Goal: Task Accomplishment & Management: Manage account settings

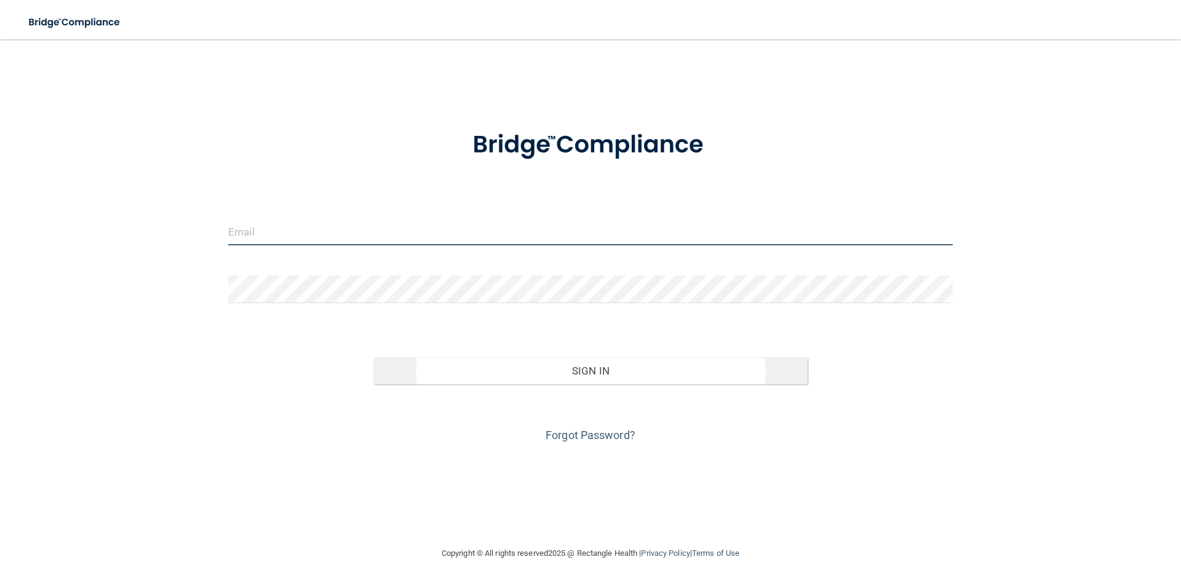
type input "[PERSON_NAME][EMAIL_ADDRESS][PERSON_NAME][DOMAIN_NAME]"
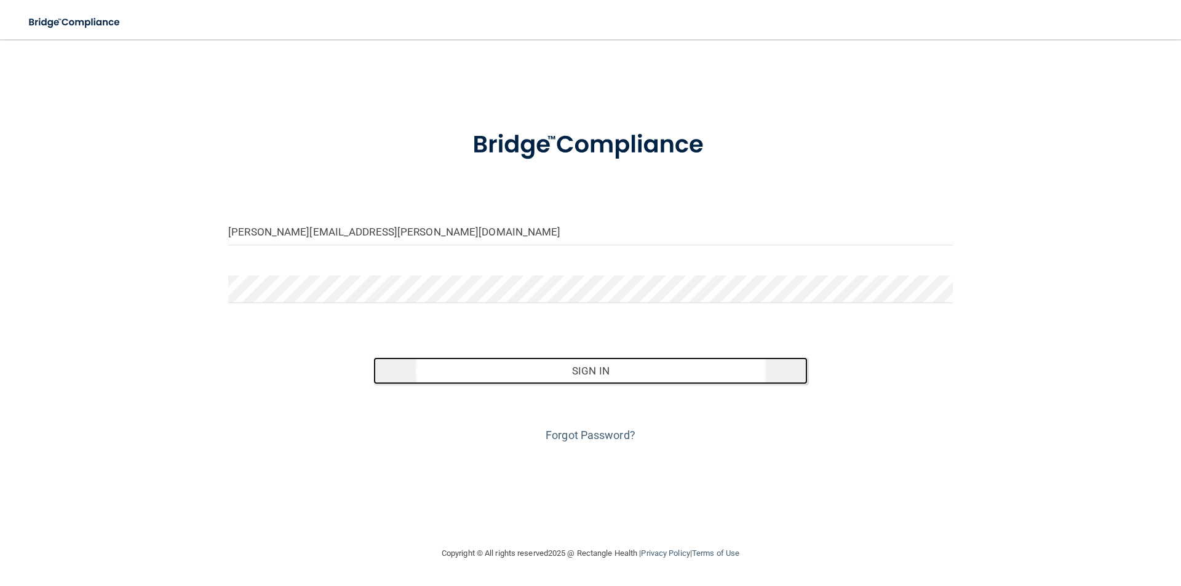
click at [588, 367] on button "Sign In" at bounding box center [590, 370] width 435 height 27
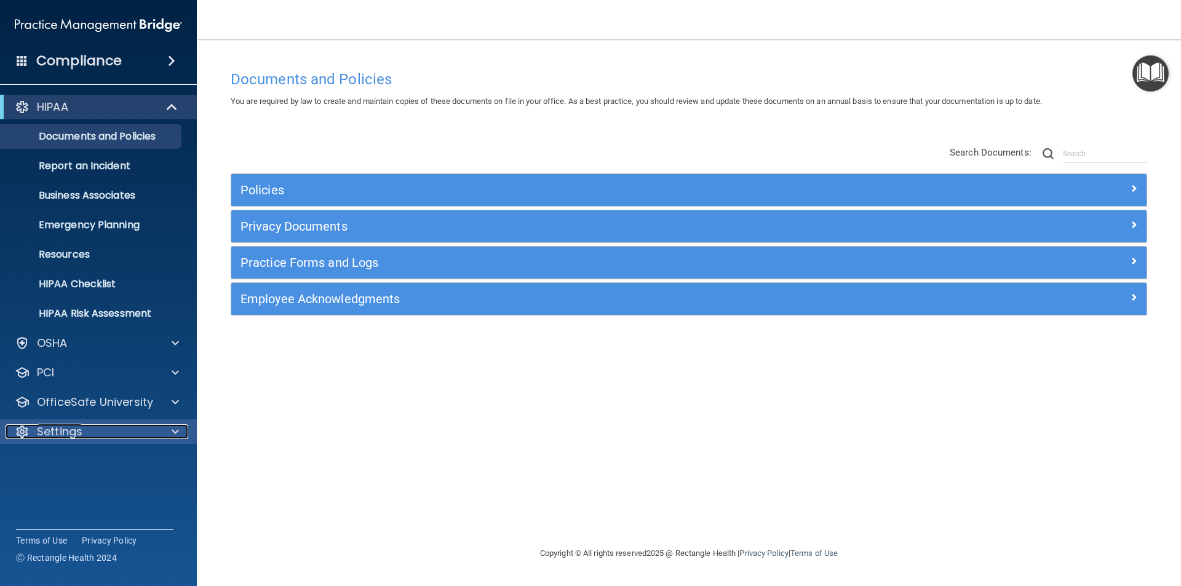
click at [78, 437] on p "Settings" at bounding box center [60, 432] width 46 height 15
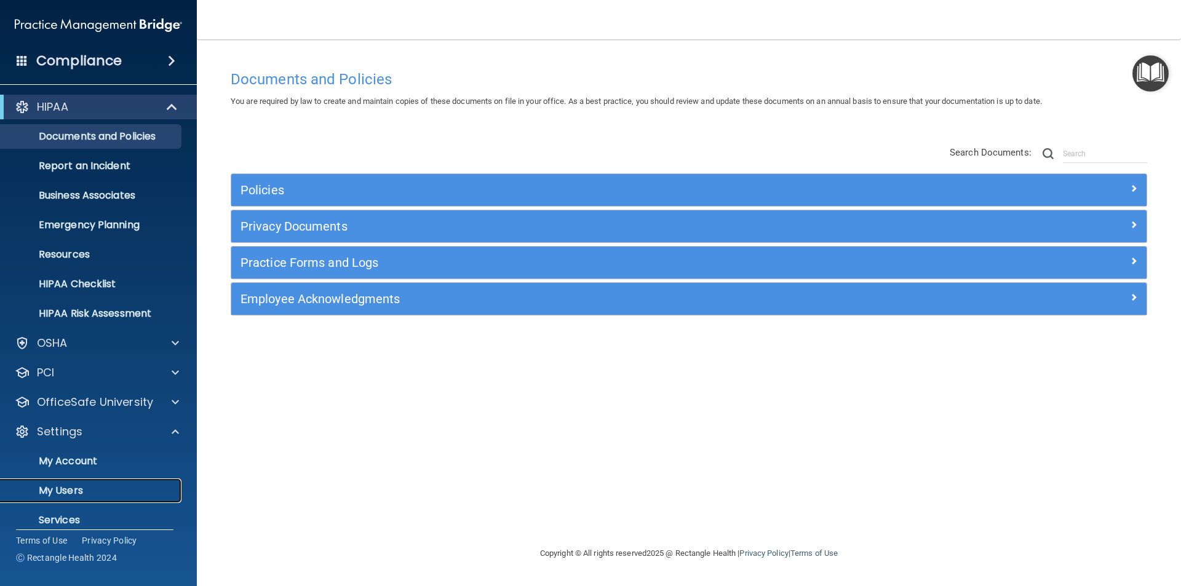
click at [79, 486] on p "My Users" at bounding box center [92, 491] width 168 height 12
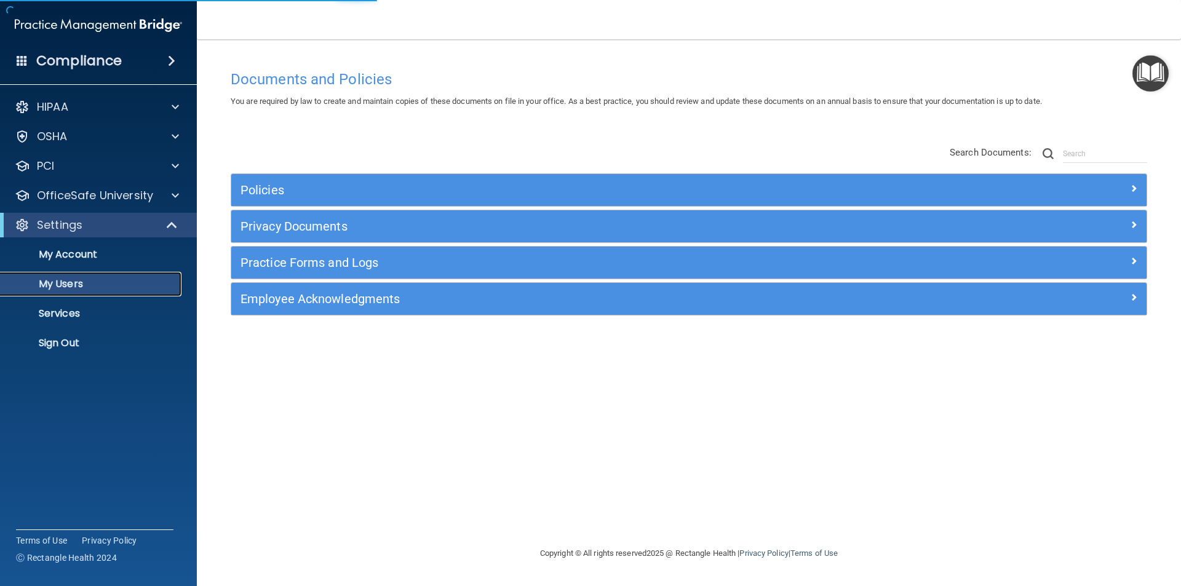
select select "20"
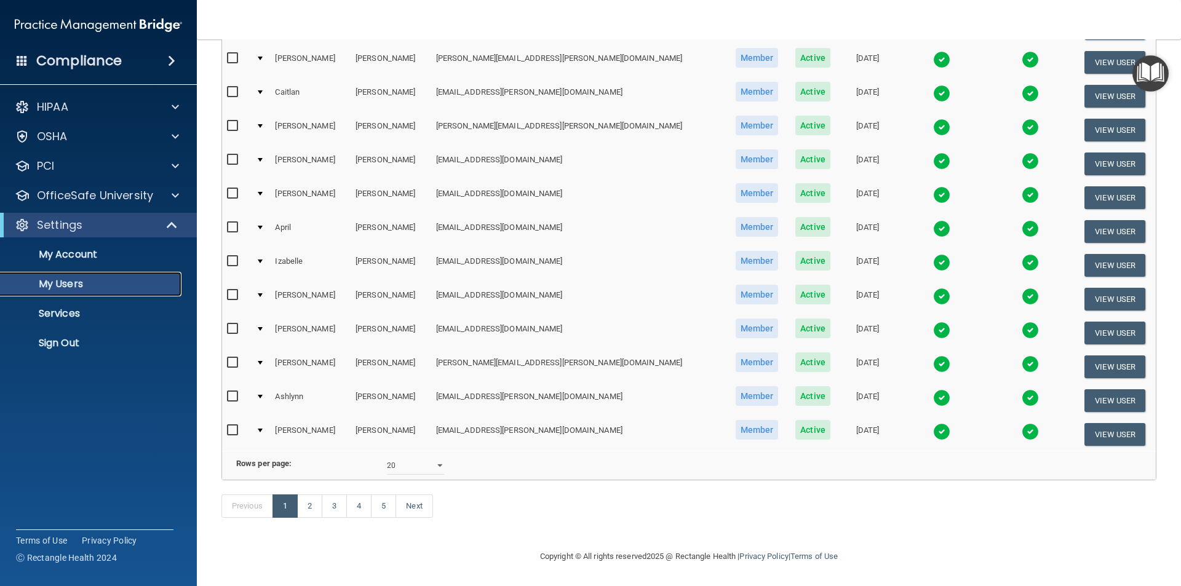
scroll to position [432, 0]
click at [332, 509] on link "3" at bounding box center [334, 506] width 25 height 23
select select "20"
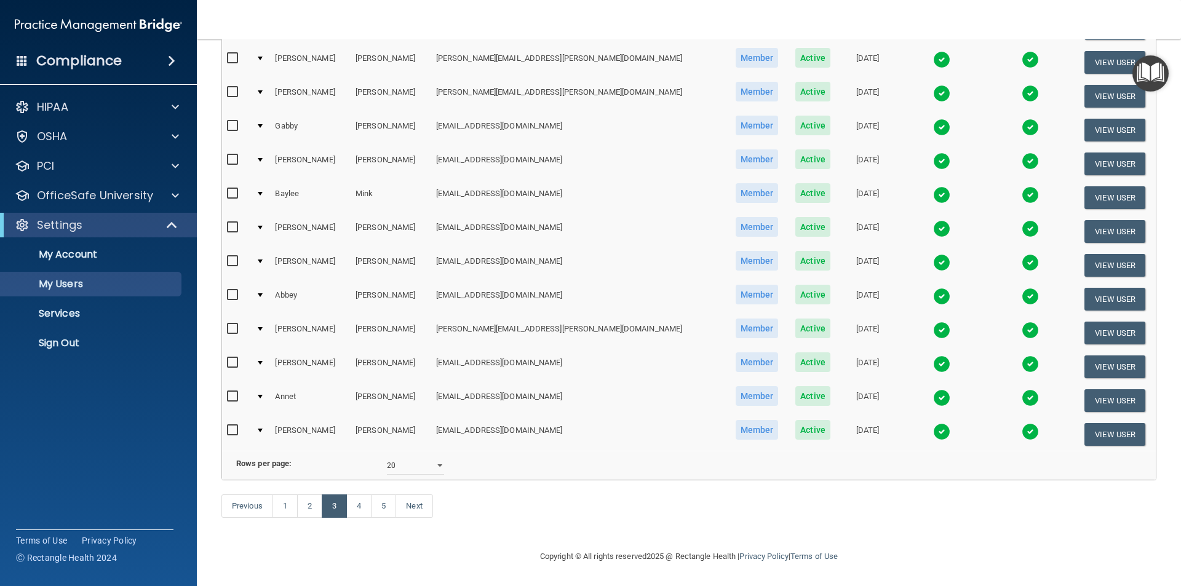
scroll to position [432, 0]
click at [314, 504] on link "2" at bounding box center [309, 506] width 25 height 23
select select "20"
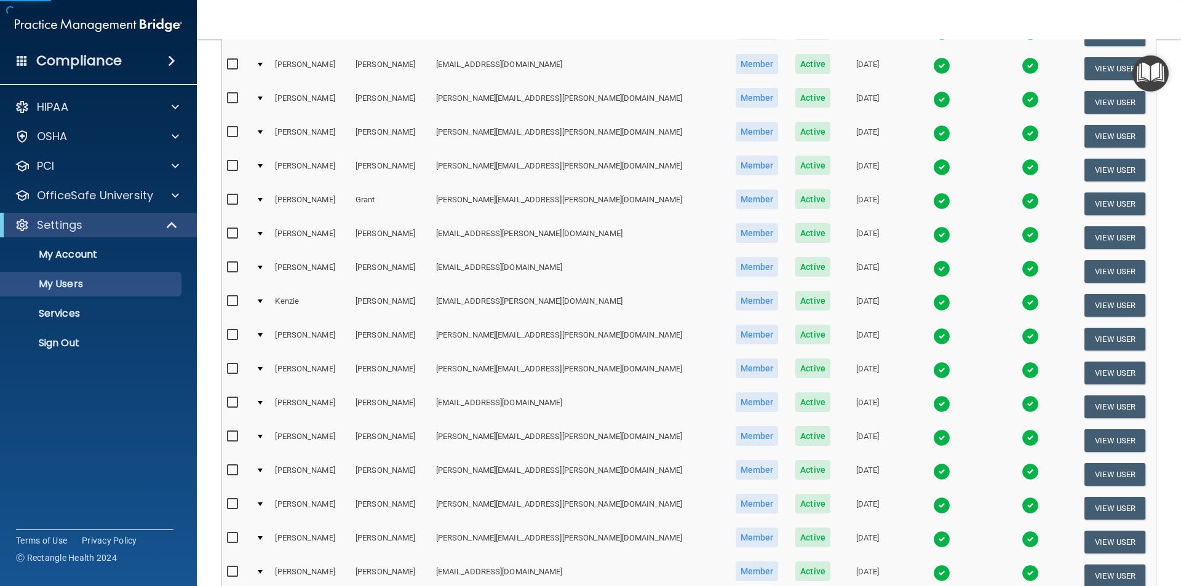
scroll to position [431, 0]
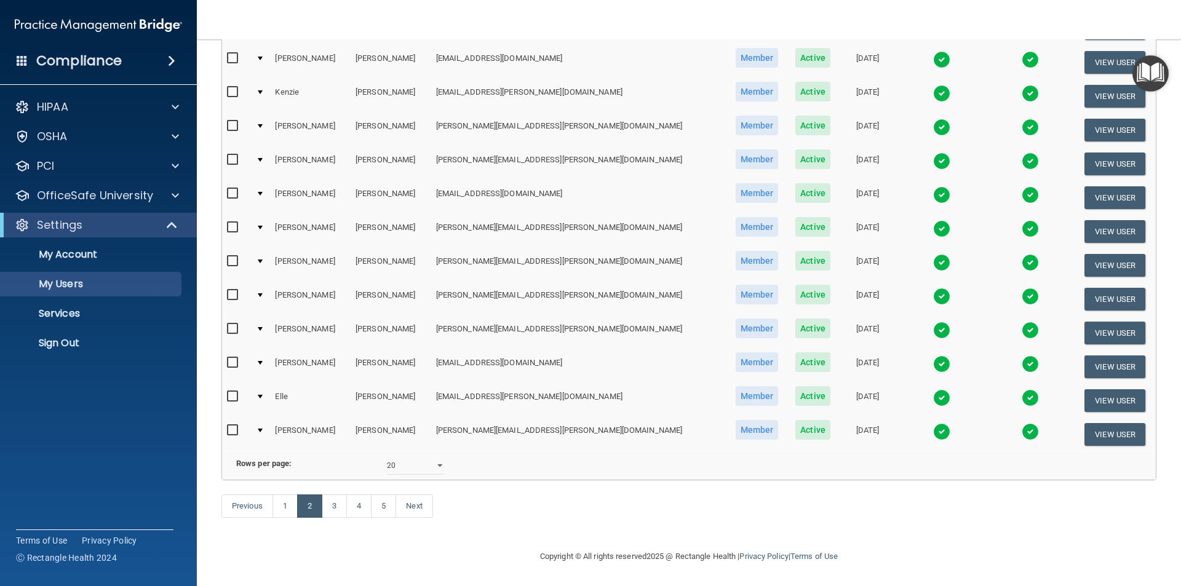
click at [236, 392] on input "checkbox" at bounding box center [234, 397] width 14 height 10
checkbox input "true"
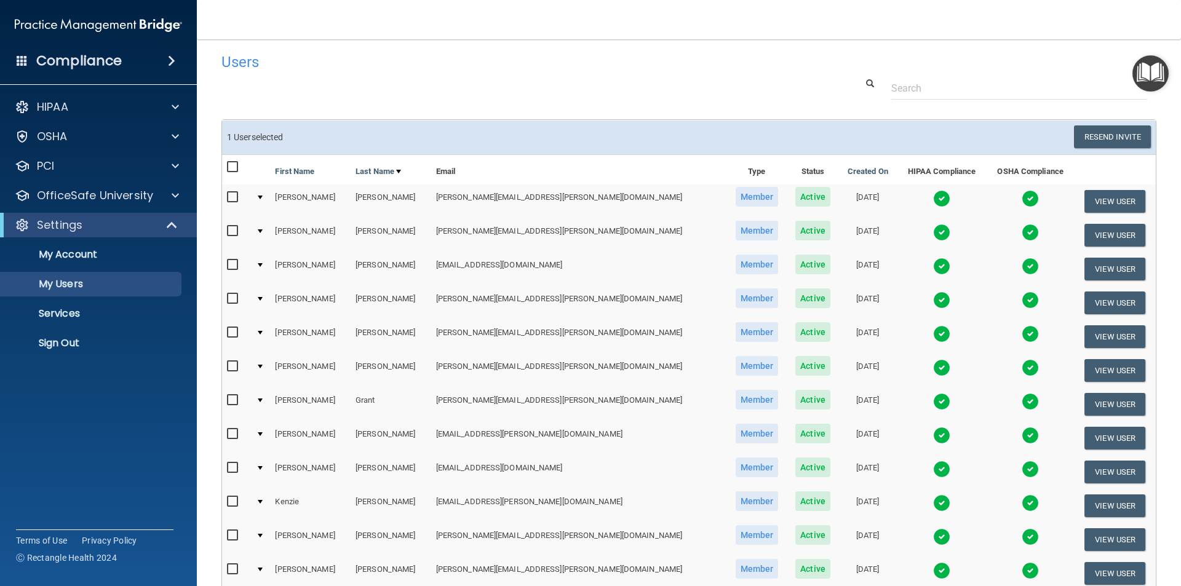
scroll to position [0, 0]
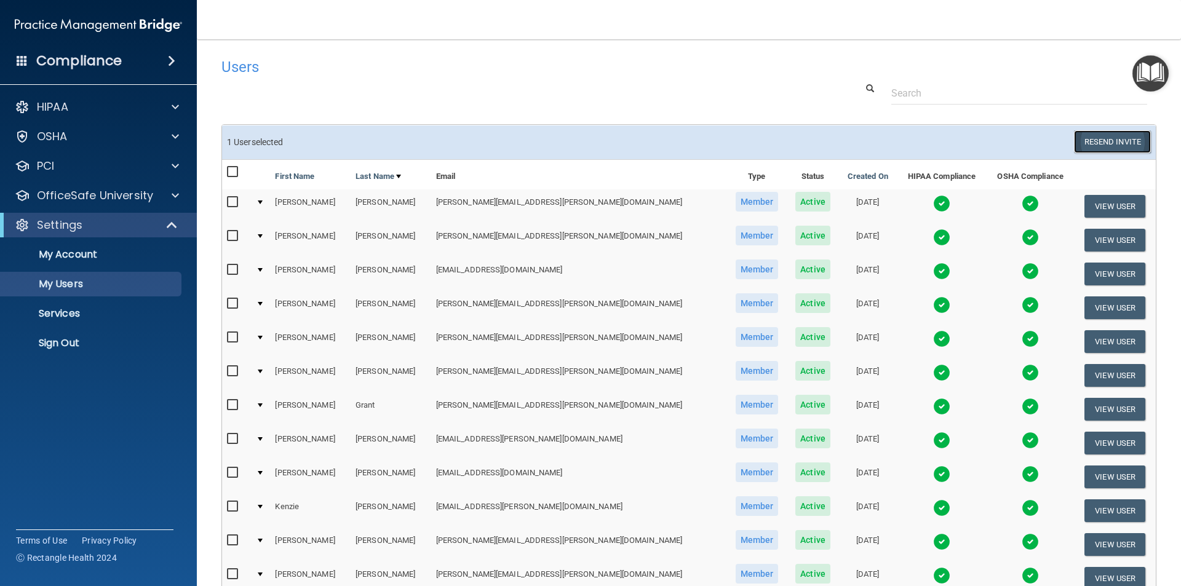
click at [1075, 142] on button "Resend Invite" at bounding box center [1112, 141] width 77 height 23
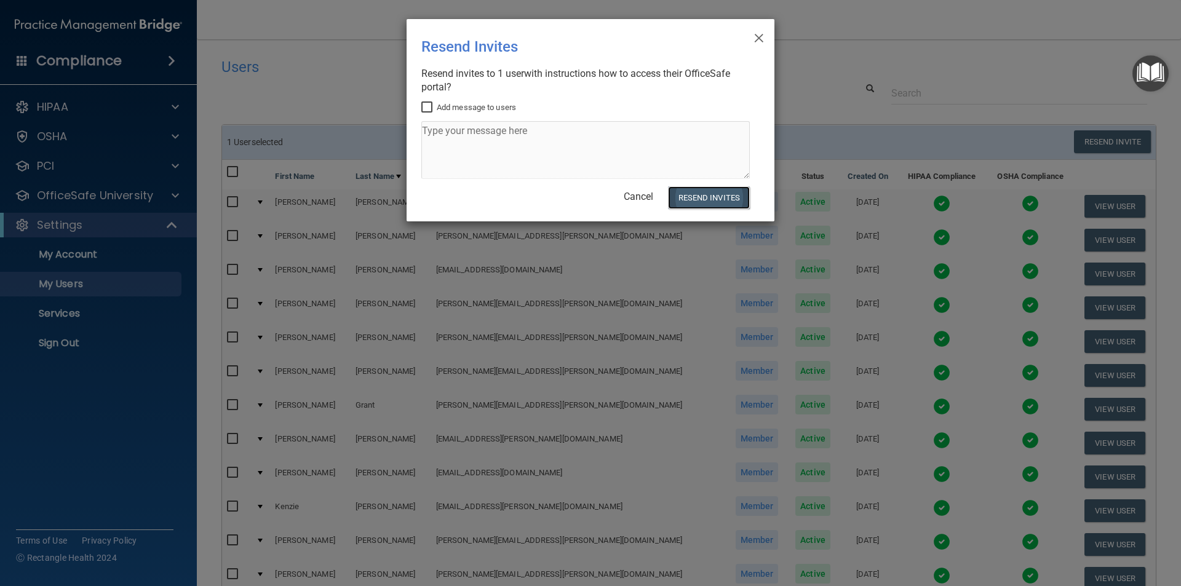
click at [701, 205] on button "Resend Invites" at bounding box center [709, 197] width 82 height 23
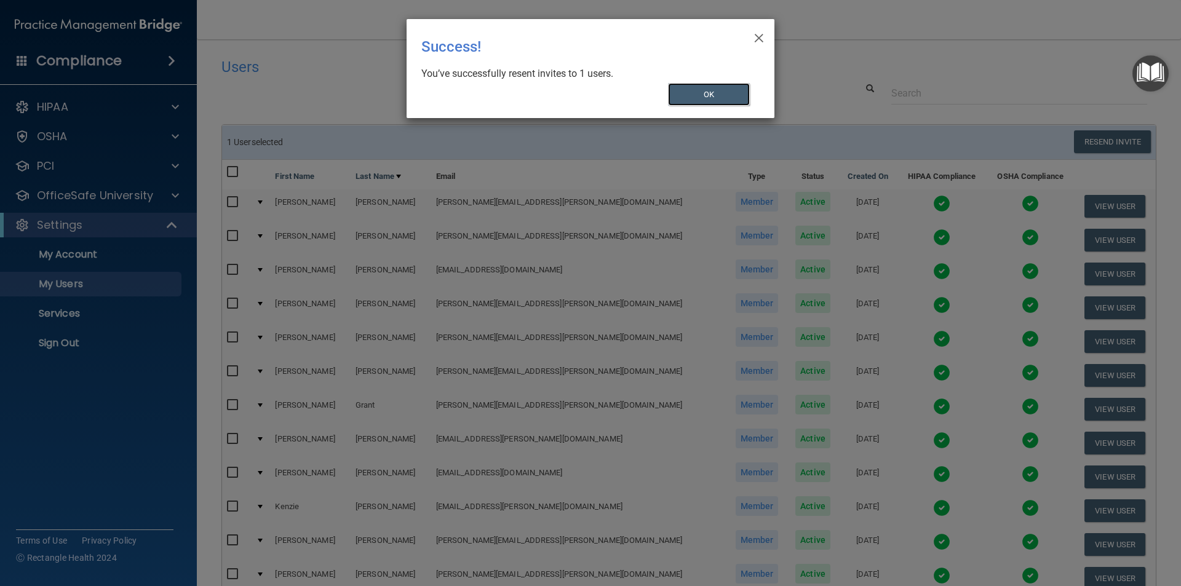
click at [709, 100] on button "OK" at bounding box center [709, 94] width 82 height 23
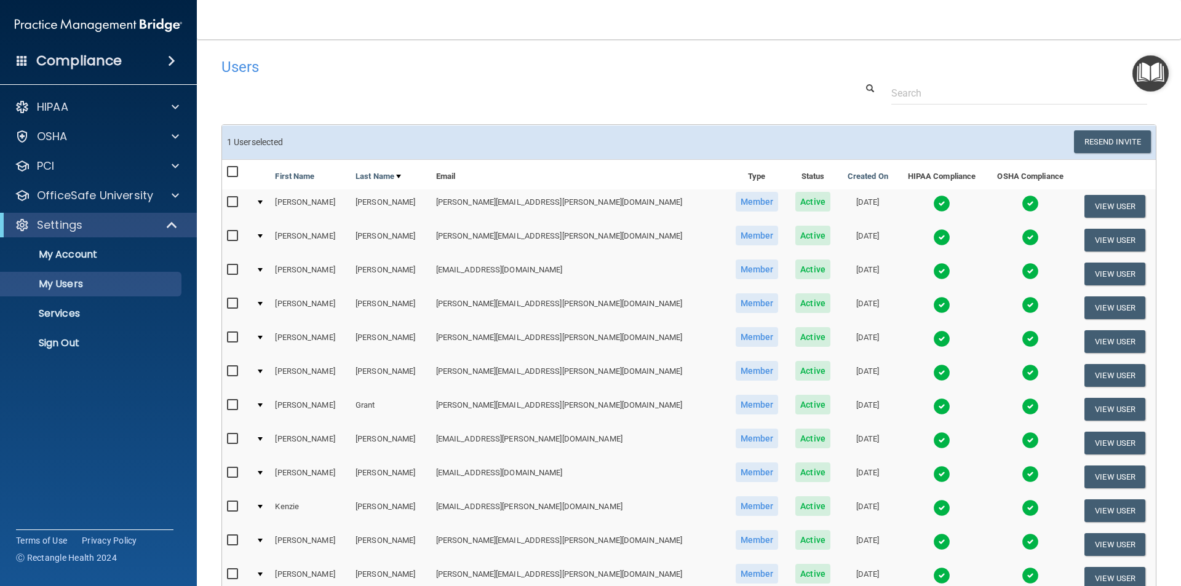
click at [122, 461] on div "Compliance HIPAA Documents and Policies Report an Incident Business Associates …" at bounding box center [98, 293] width 197 height 586
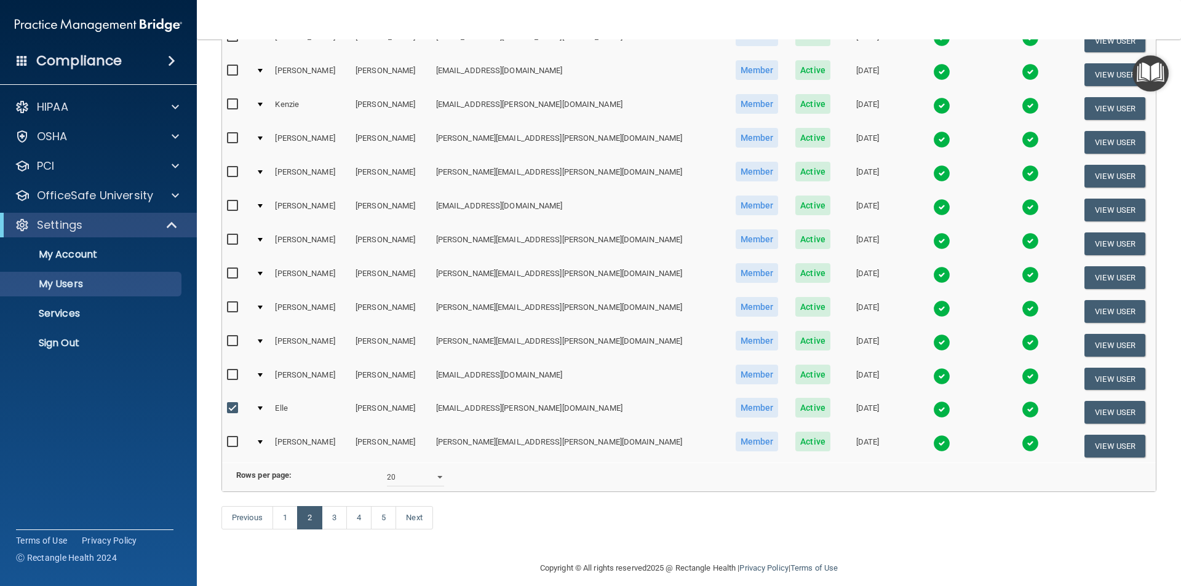
scroll to position [432, 0]
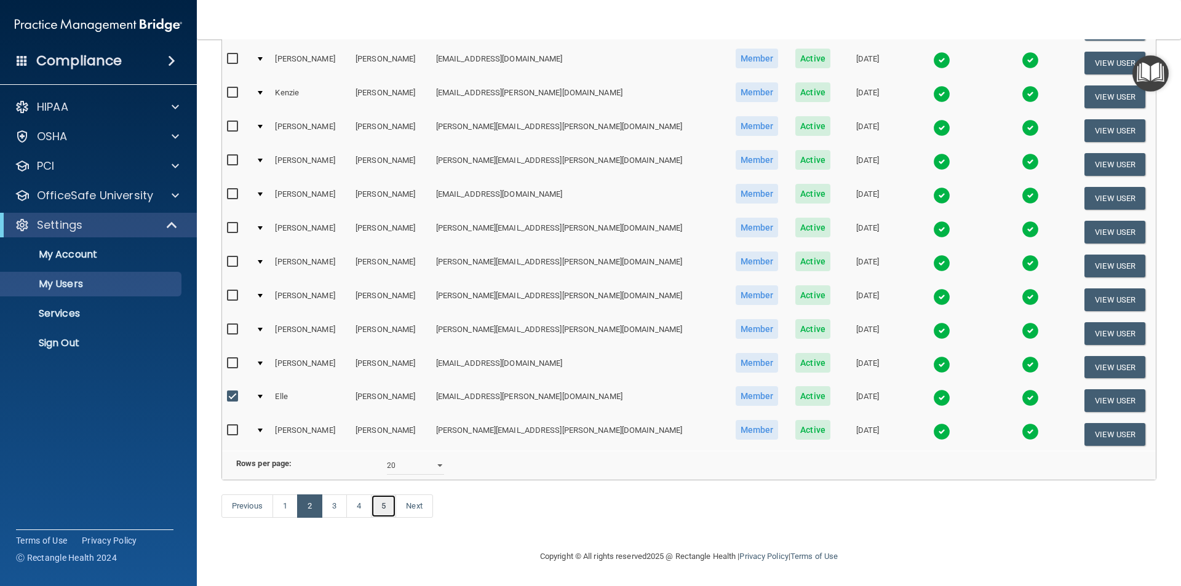
click at [392, 503] on link "5" at bounding box center [383, 506] width 25 height 23
select select "20"
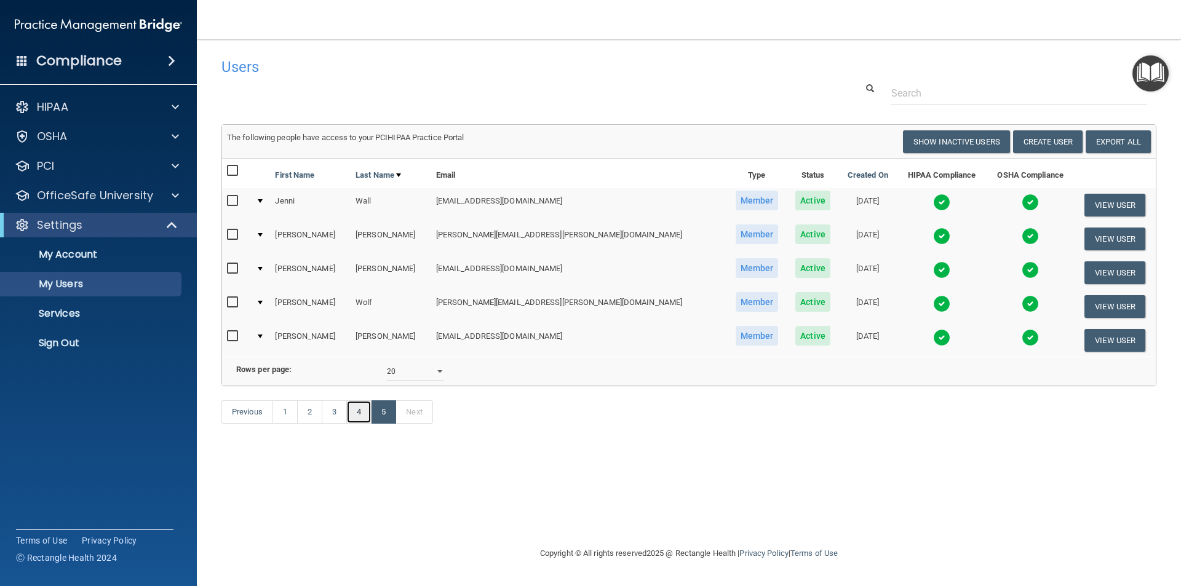
click at [356, 424] on link "4" at bounding box center [358, 412] width 25 height 23
select select "20"
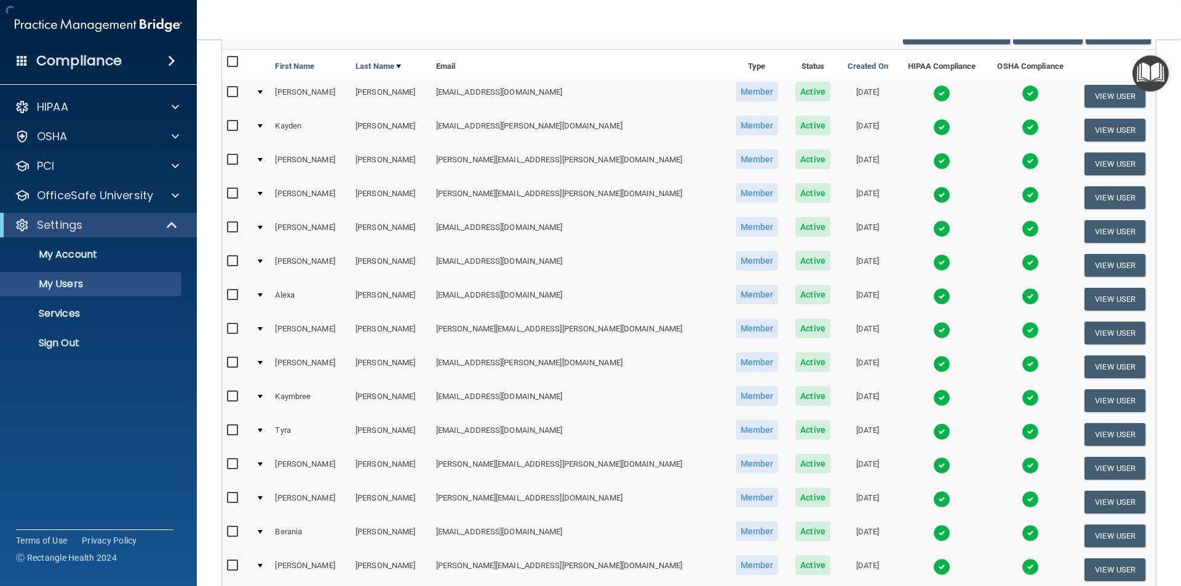
scroll to position [432, 0]
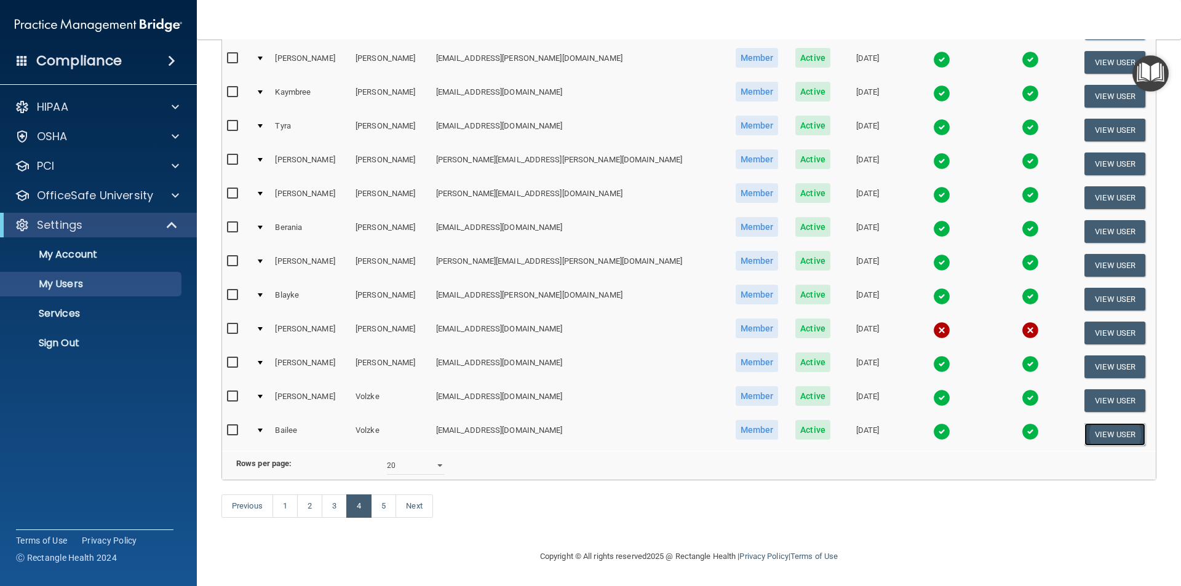
click at [1091, 423] on button "View User" at bounding box center [1115, 434] width 61 height 23
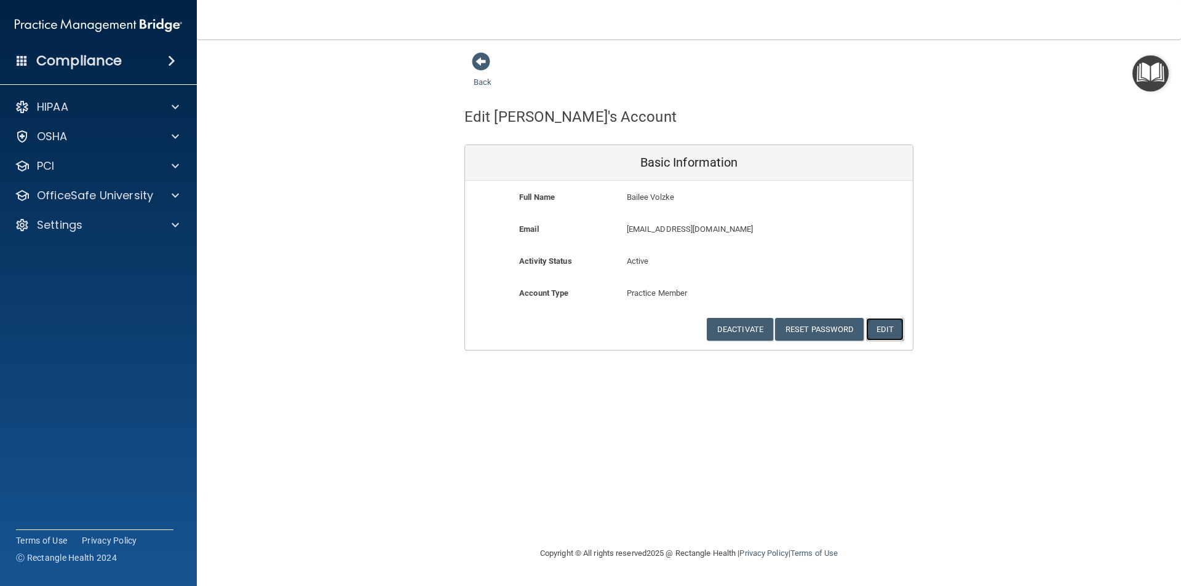
click at [890, 329] on button "Edit" at bounding box center [885, 329] width 38 height 23
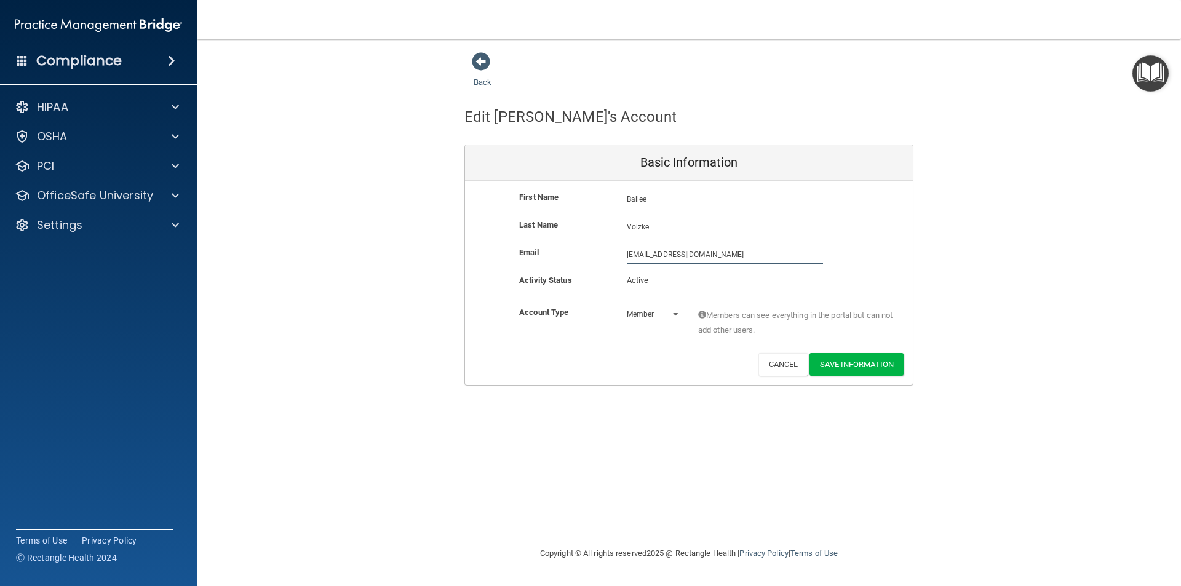
drag, startPoint x: 721, startPoint y: 253, endPoint x: 605, endPoint y: 260, distance: 115.9
click at [605, 260] on div "Email [EMAIL_ADDRESS][DOMAIN_NAME] [DOMAIN_NAME][EMAIL_ADDRESS][DOMAIN_NAME]" at bounding box center [689, 254] width 448 height 18
type input "[EMAIL_ADDRESS][DOMAIN_NAME]"
click at [845, 359] on button "Save Information" at bounding box center [857, 367] width 94 height 23
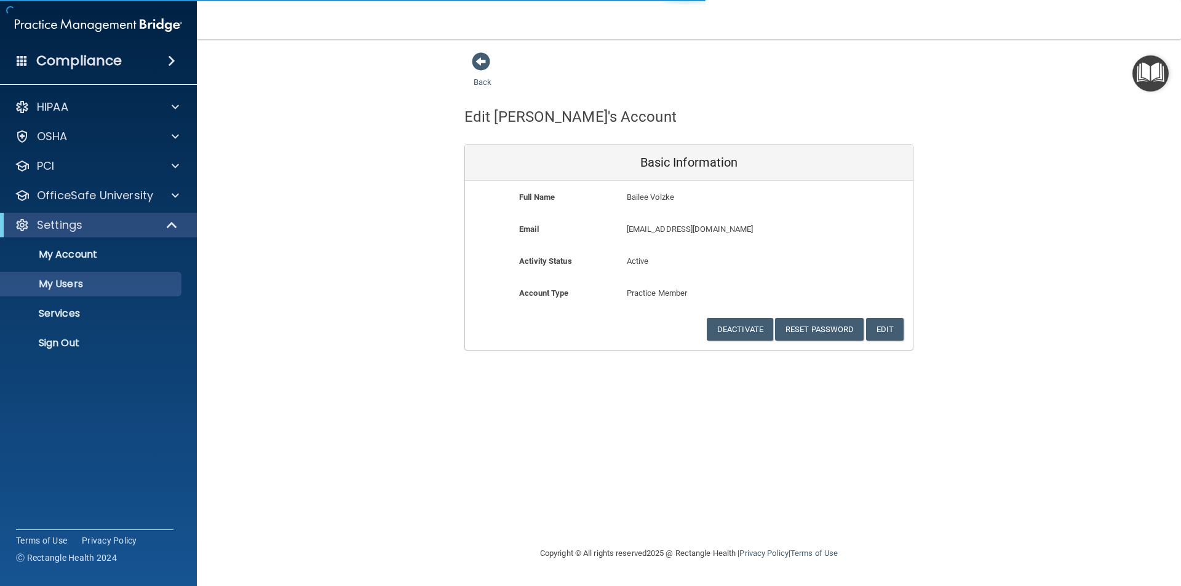
select select "20"
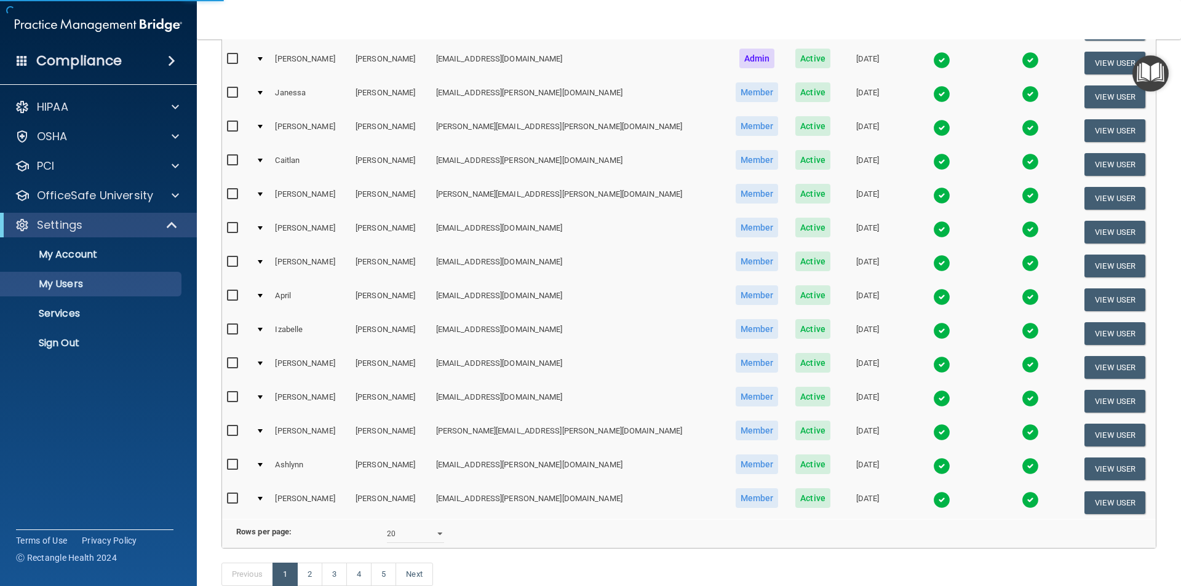
scroll to position [479, 0]
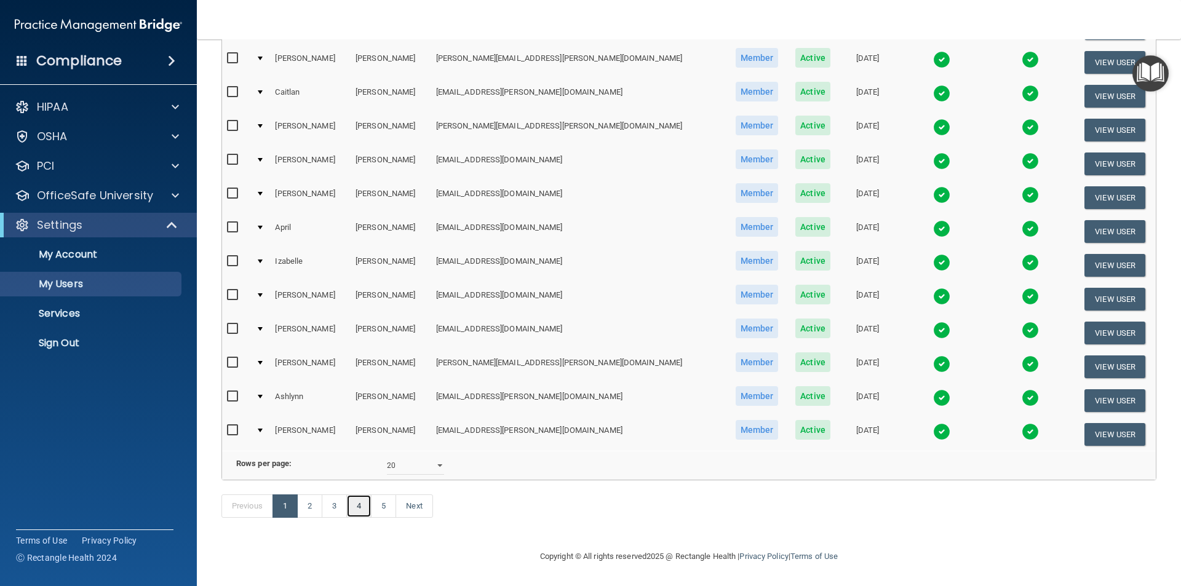
click at [361, 506] on link "4" at bounding box center [358, 506] width 25 height 23
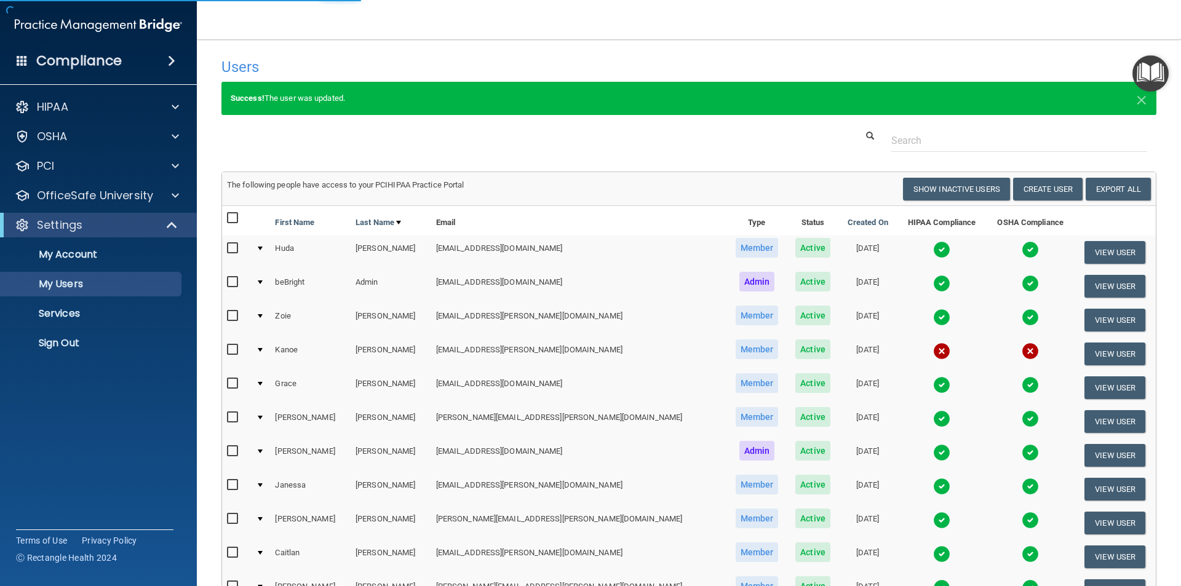
select select "20"
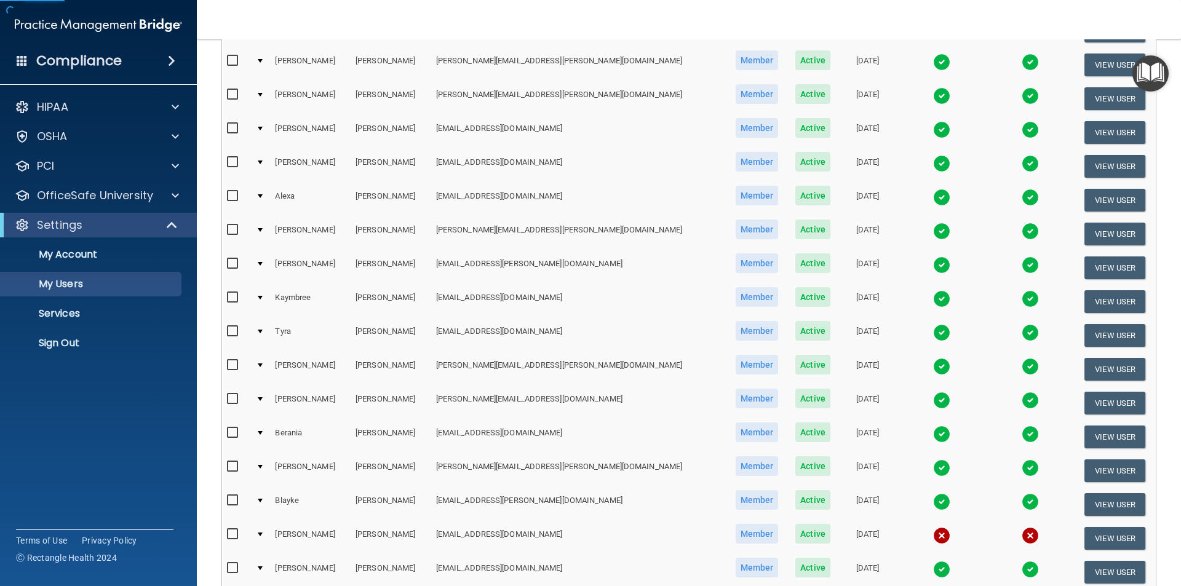
scroll to position [369, 0]
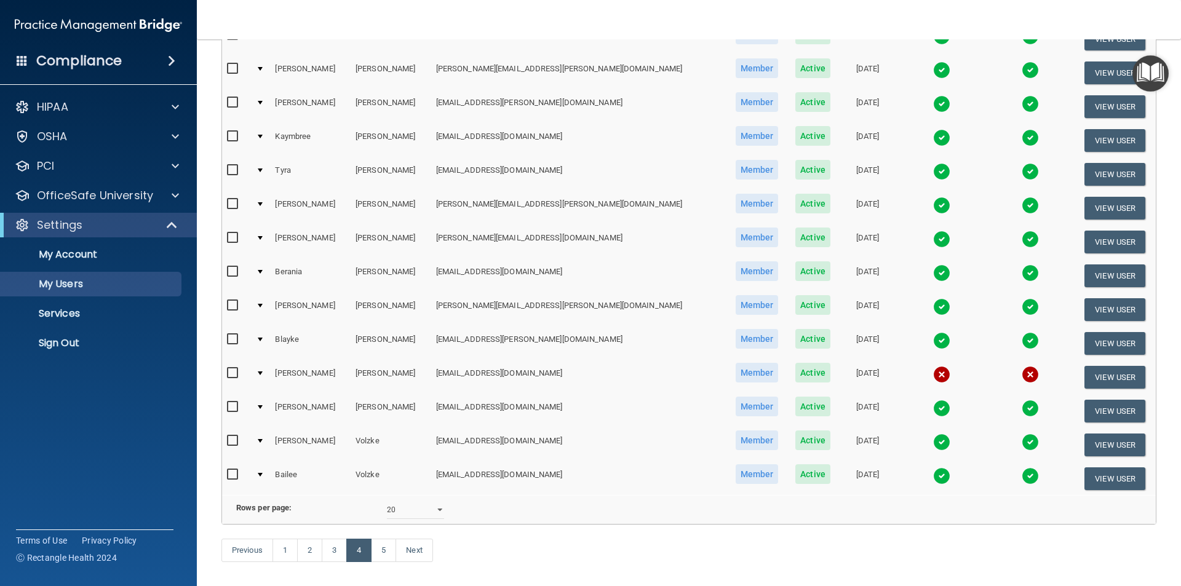
click at [236, 474] on input "checkbox" at bounding box center [234, 475] width 14 height 10
checkbox input "true"
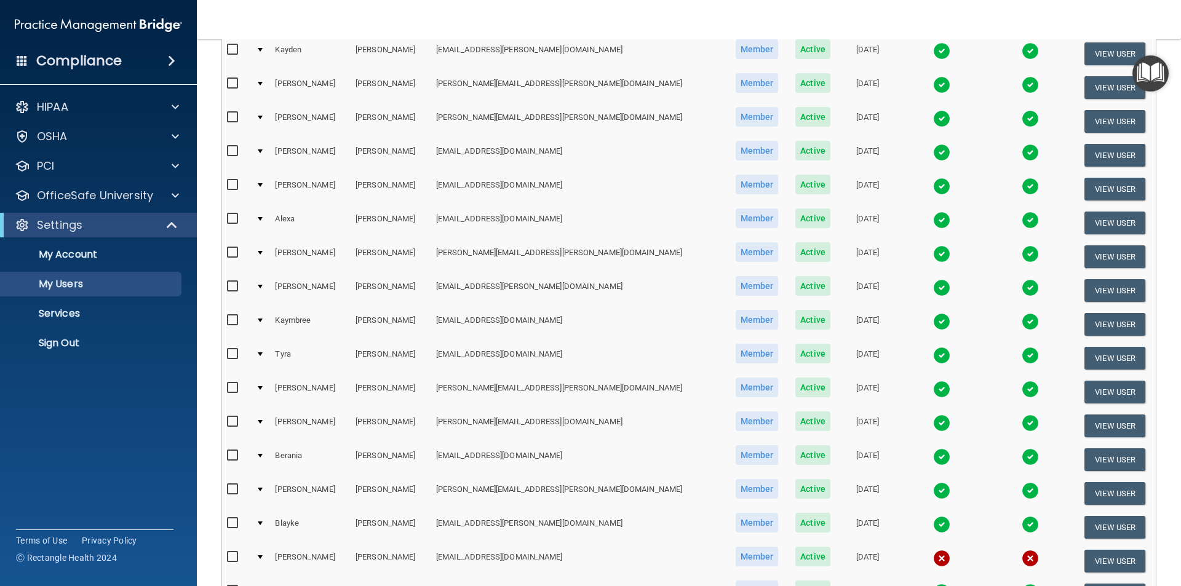
scroll to position [0, 0]
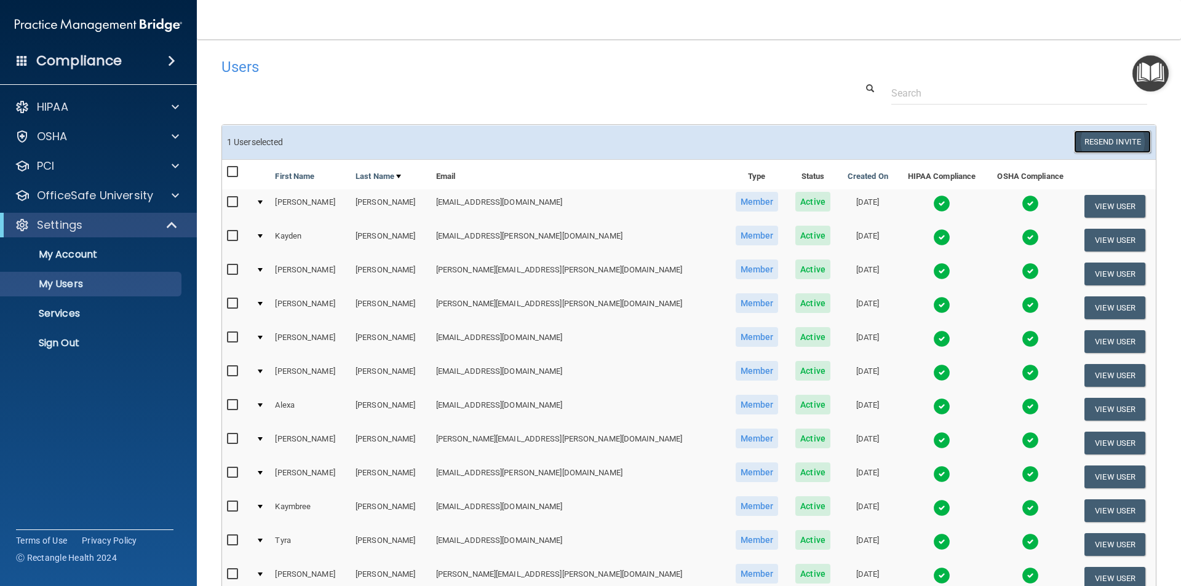
click at [1112, 146] on button "Resend Invite" at bounding box center [1112, 141] width 77 height 23
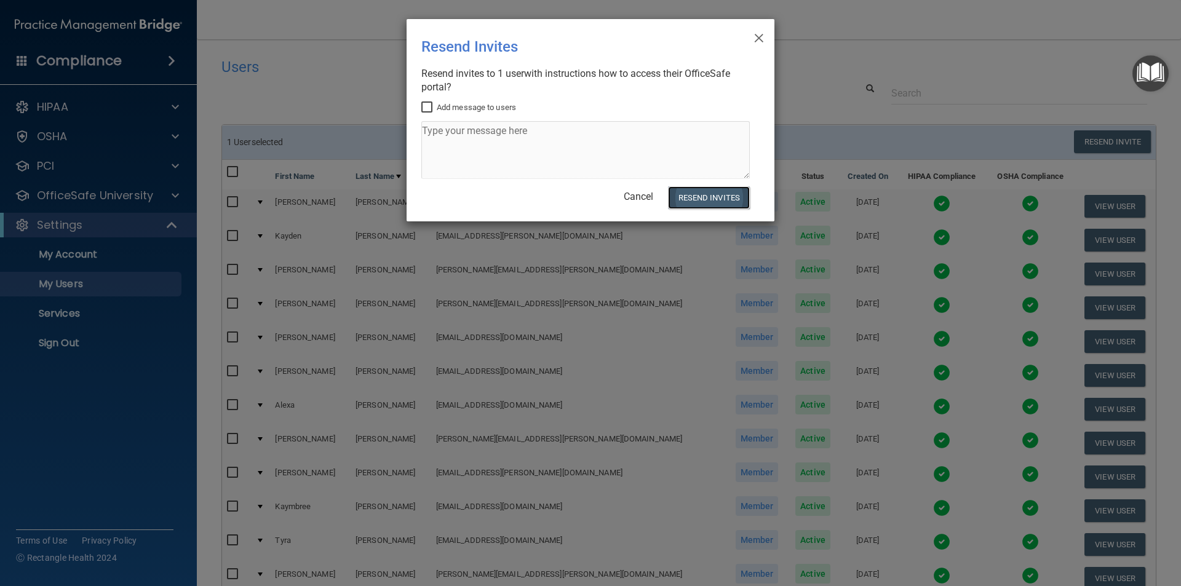
click at [708, 198] on button "Resend Invites" at bounding box center [709, 197] width 82 height 23
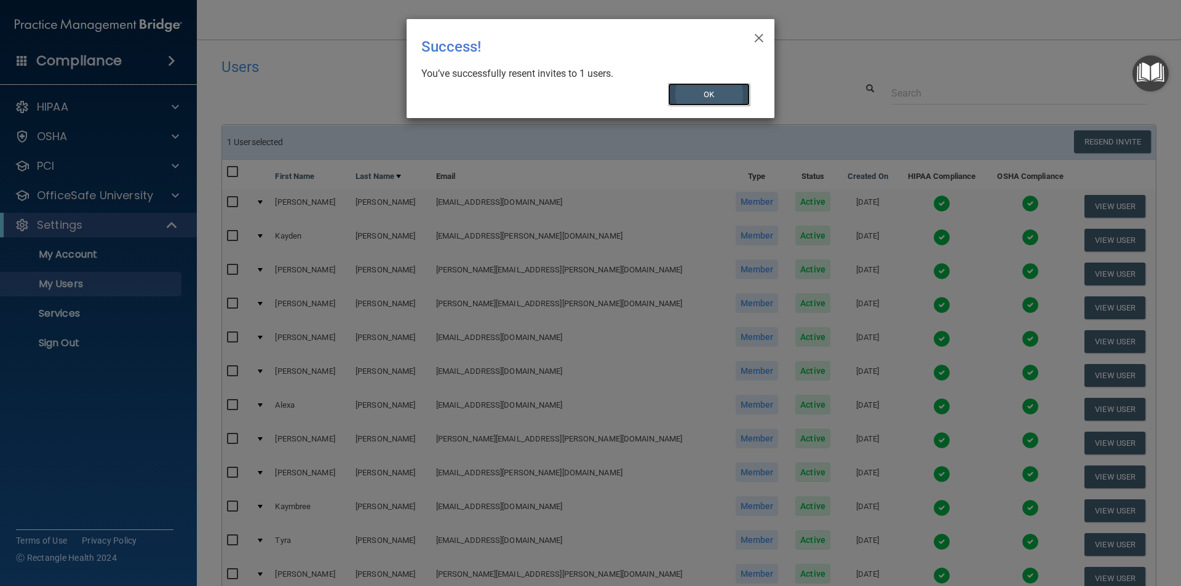
click at [713, 90] on button "OK" at bounding box center [709, 94] width 82 height 23
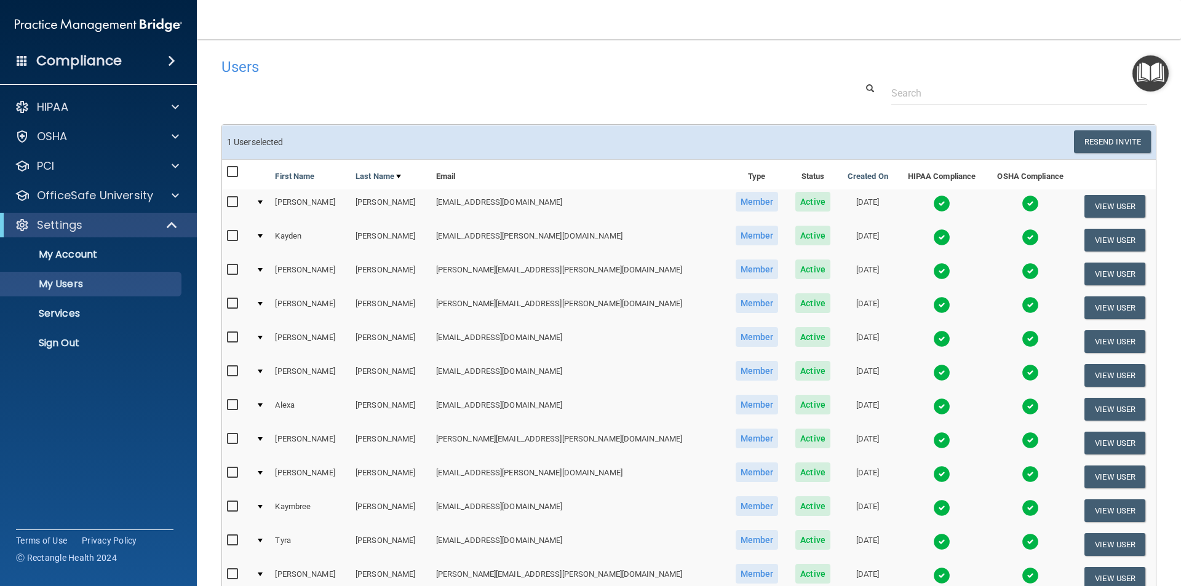
click at [616, 83] on div at bounding box center [689, 93] width 954 height 23
click at [432, 82] on div "Users" at bounding box center [490, 67] width 556 height 30
click at [106, 460] on div "Compliance HIPAA Documents and Policies Report an Incident Business Associates …" at bounding box center [98, 293] width 197 height 586
click at [67, 340] on p "Sign Out" at bounding box center [92, 343] width 168 height 12
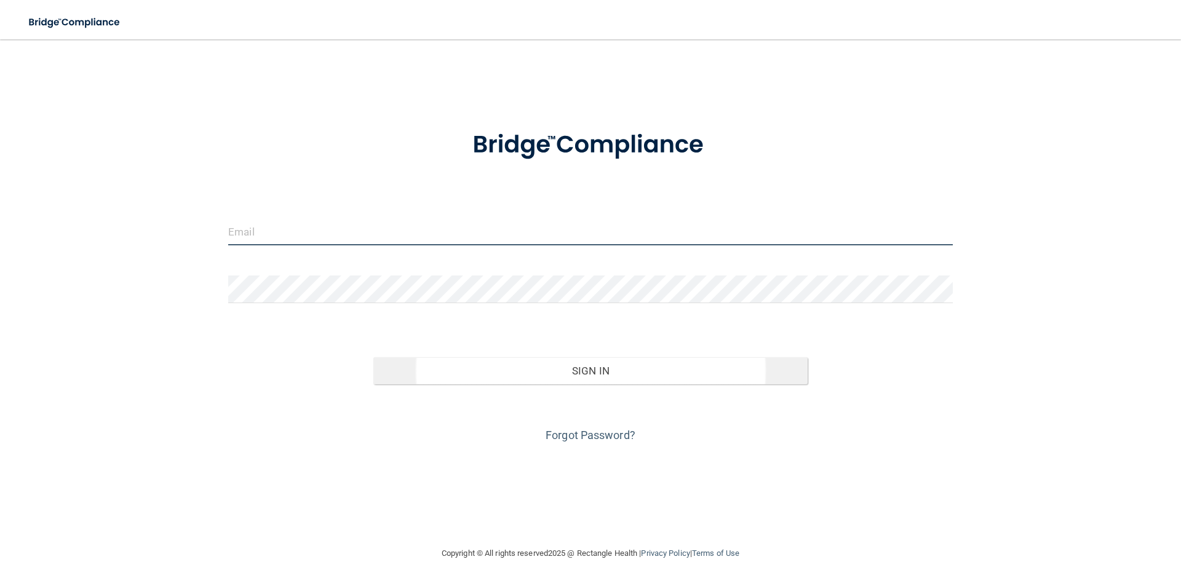
type input "[PERSON_NAME][EMAIL_ADDRESS][PERSON_NAME][DOMAIN_NAME]"
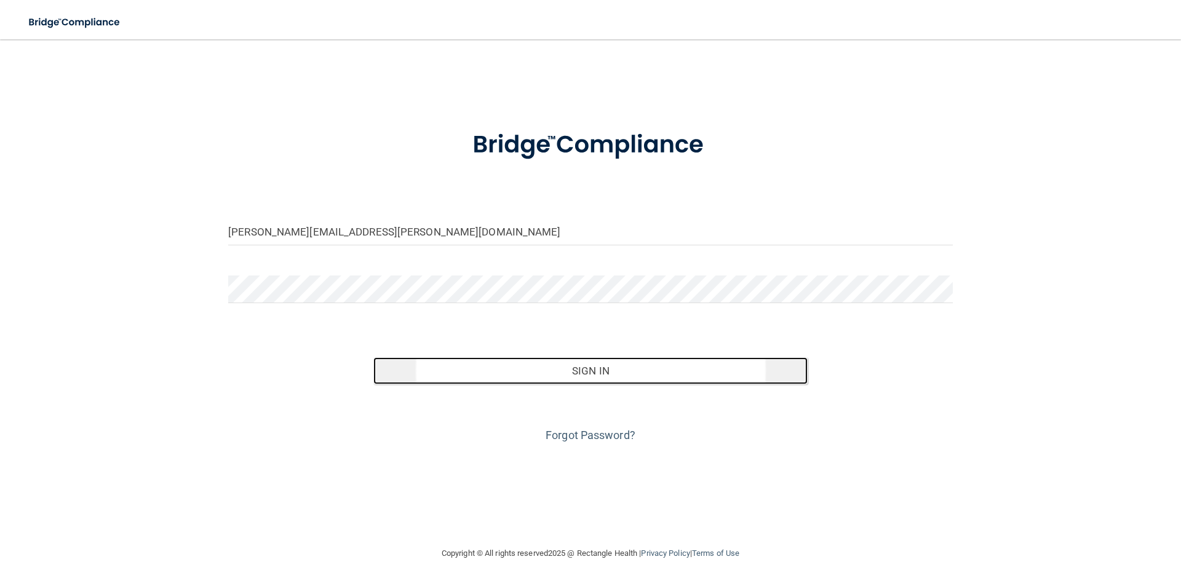
click at [600, 373] on button "Sign In" at bounding box center [590, 370] width 435 height 27
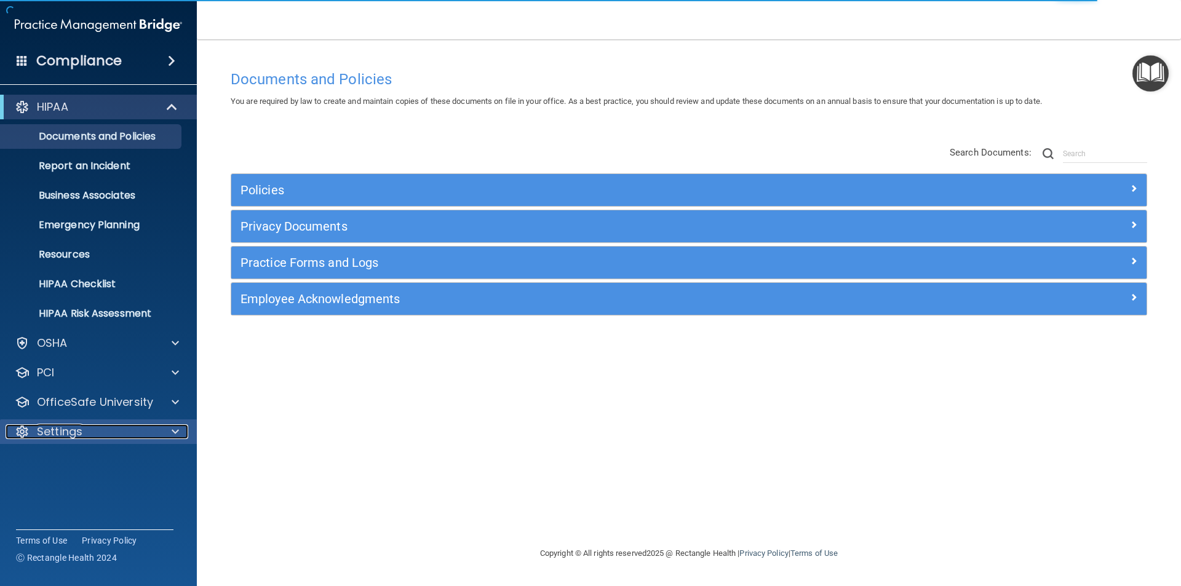
click at [65, 429] on p "Settings" at bounding box center [60, 432] width 46 height 15
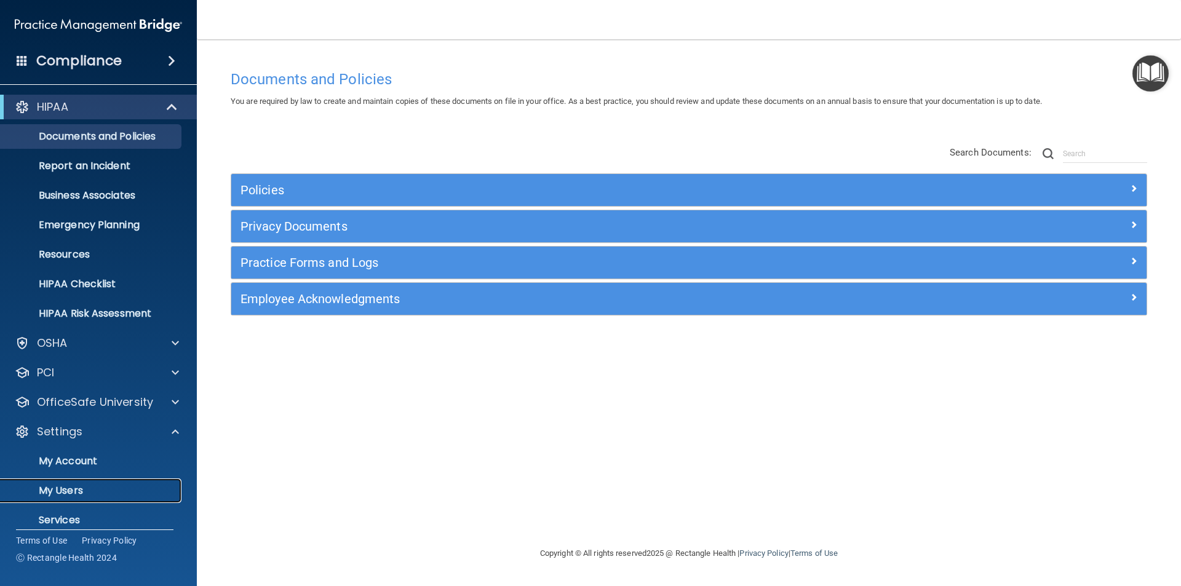
click at [56, 495] on p "My Users" at bounding box center [92, 491] width 168 height 12
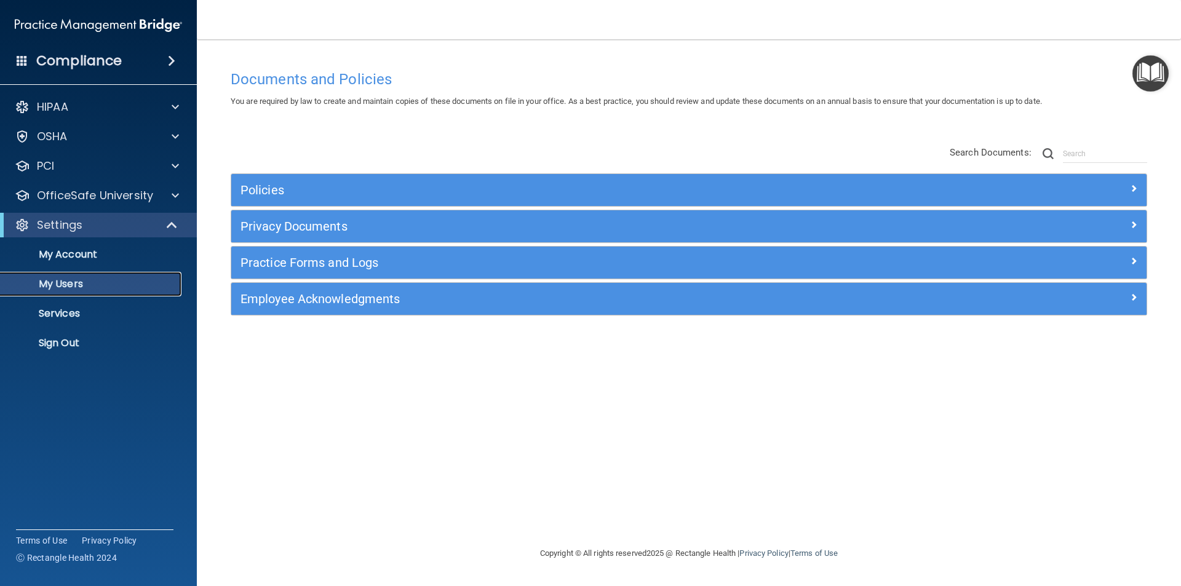
select select "20"
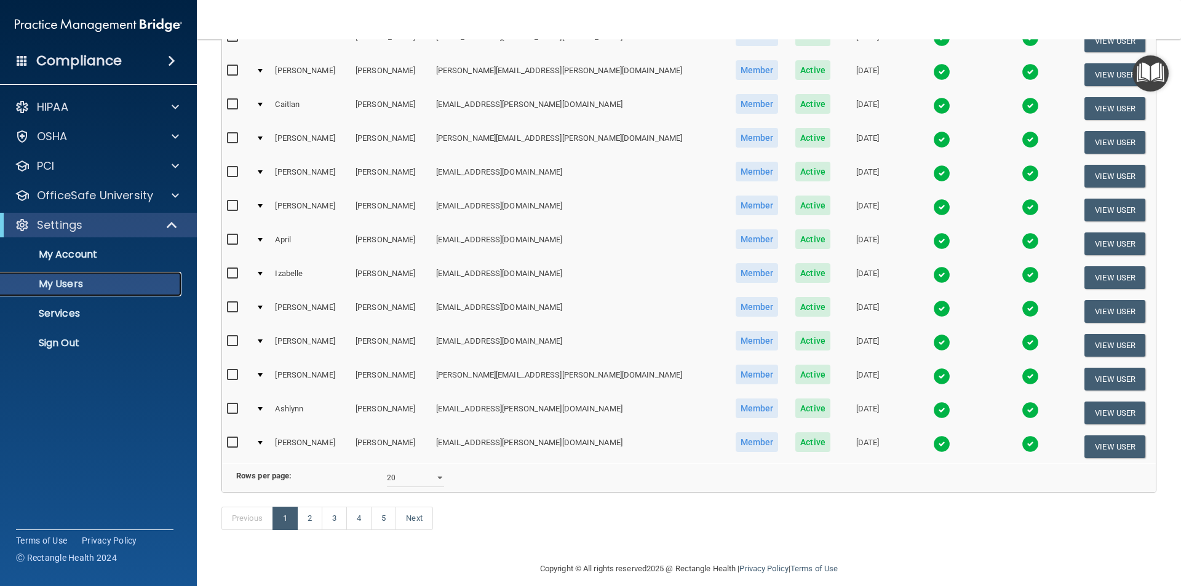
scroll to position [432, 0]
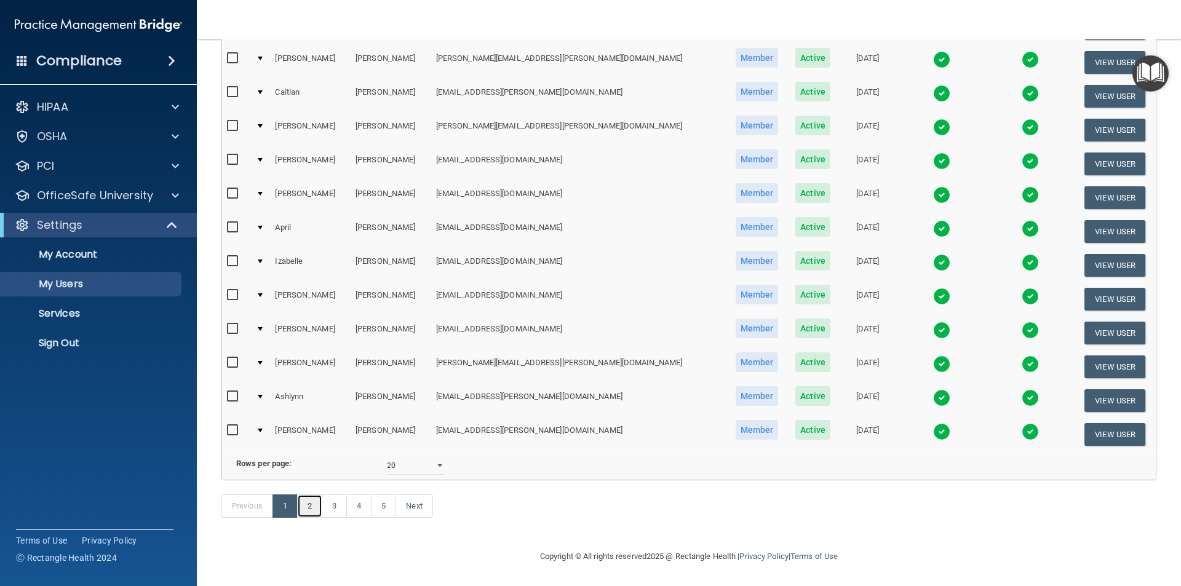
click at [313, 505] on link "2" at bounding box center [309, 506] width 25 height 23
select select "20"
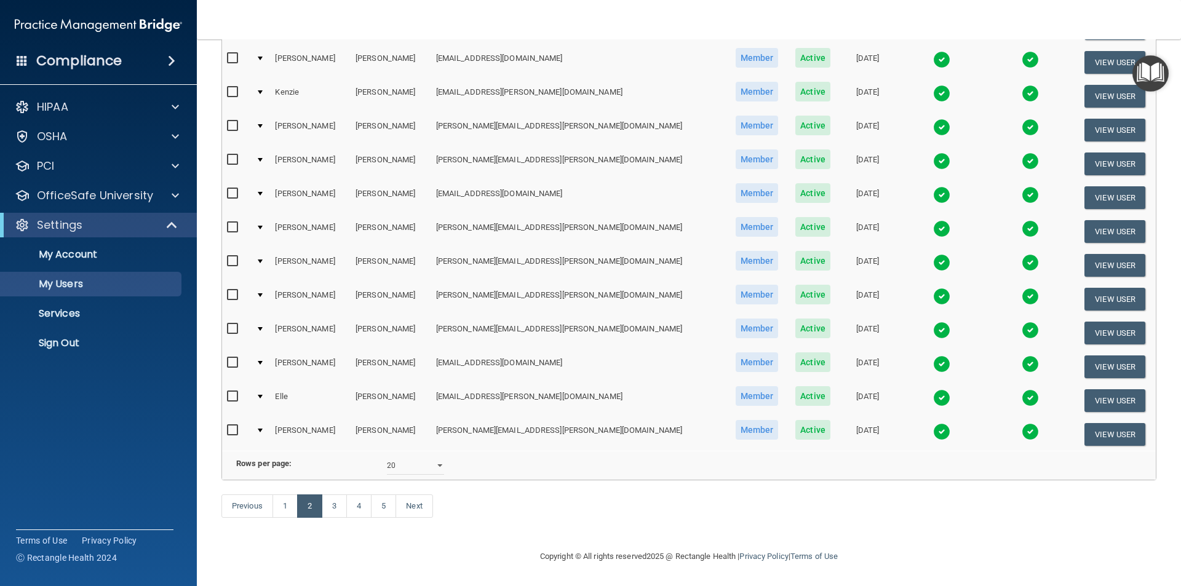
scroll to position [432, 0]
click at [337, 510] on link "3" at bounding box center [334, 506] width 25 height 23
select select "20"
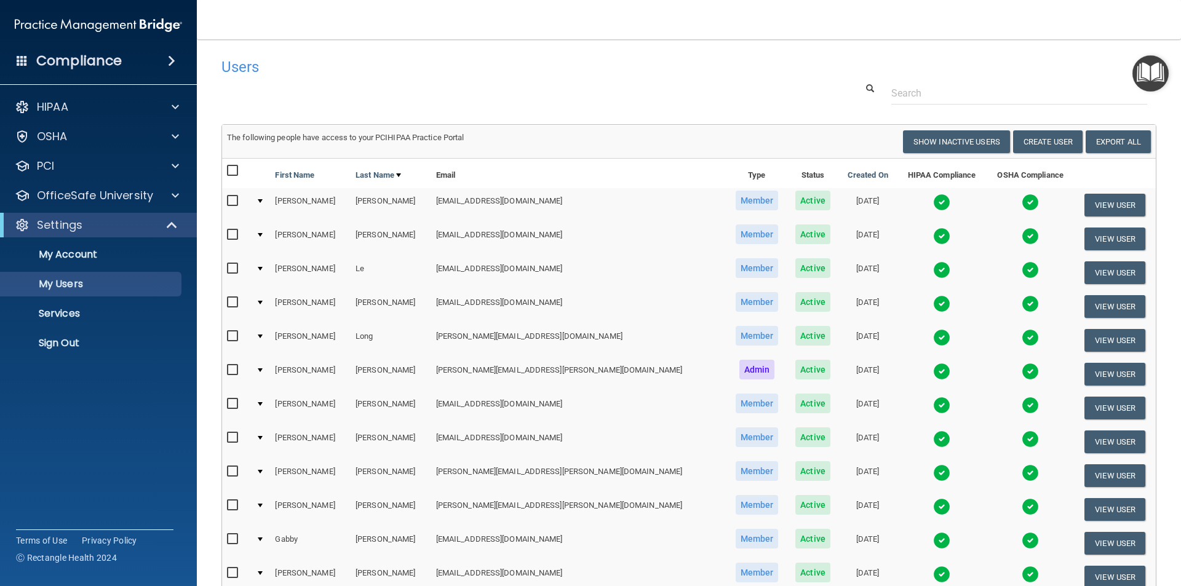
click at [230, 234] on input "checkbox" at bounding box center [234, 235] width 14 height 10
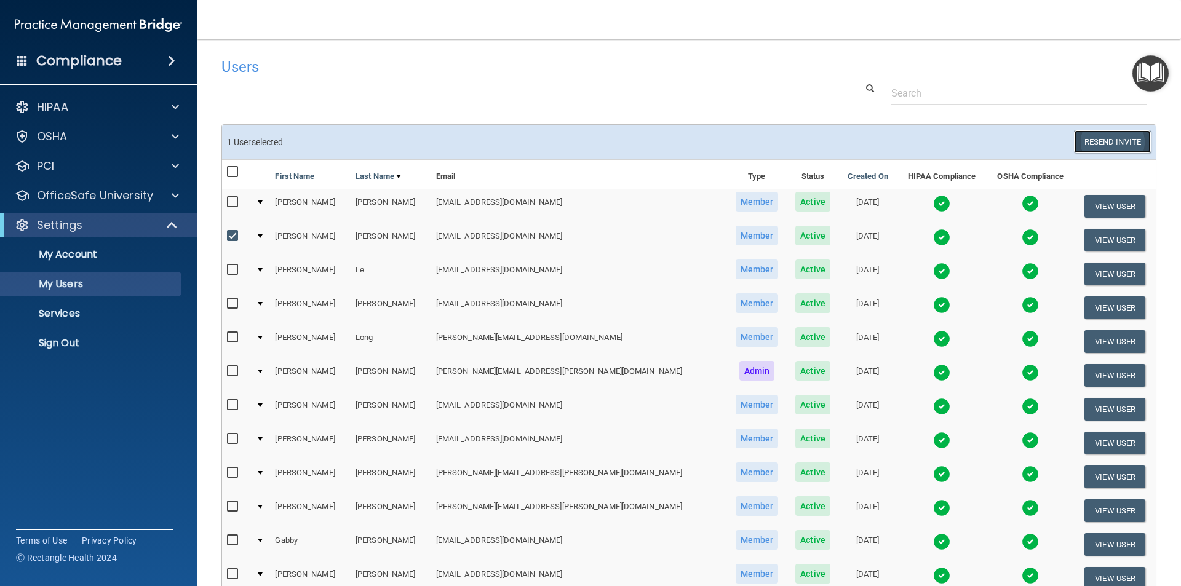
click at [1099, 143] on button "Resend Invite" at bounding box center [1112, 141] width 77 height 23
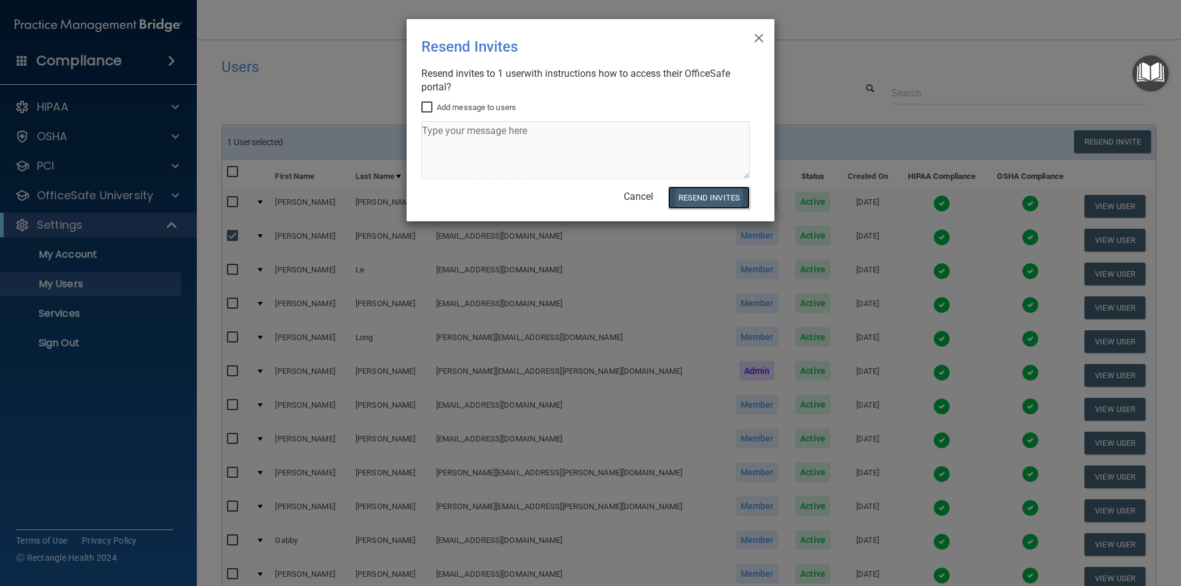
click at [732, 199] on button "Resend Invites" at bounding box center [709, 197] width 82 height 23
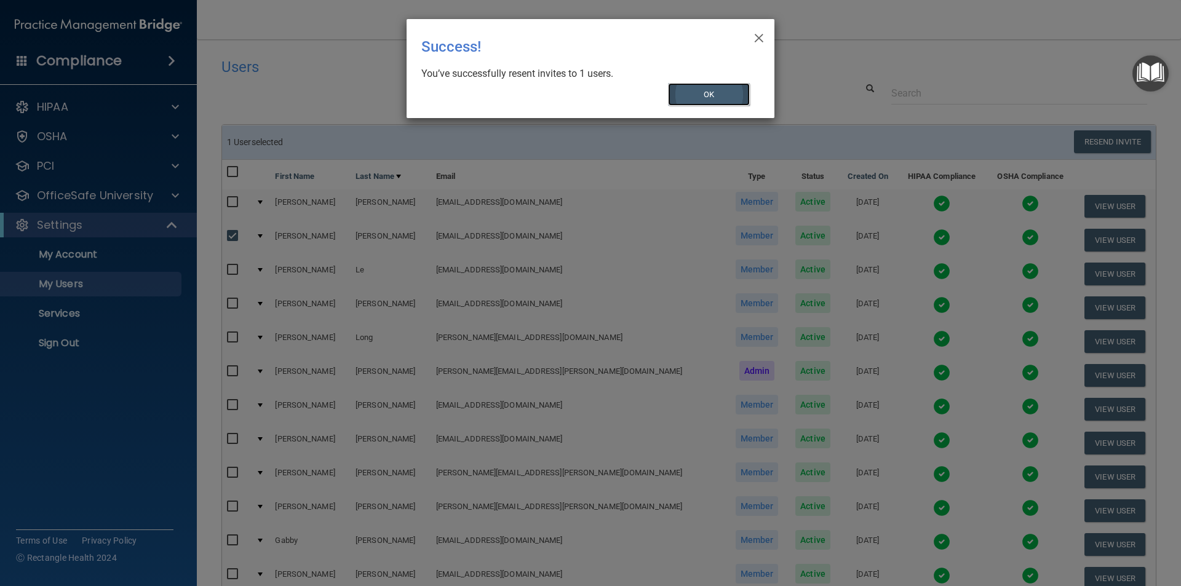
click at [722, 95] on button "OK" at bounding box center [709, 94] width 82 height 23
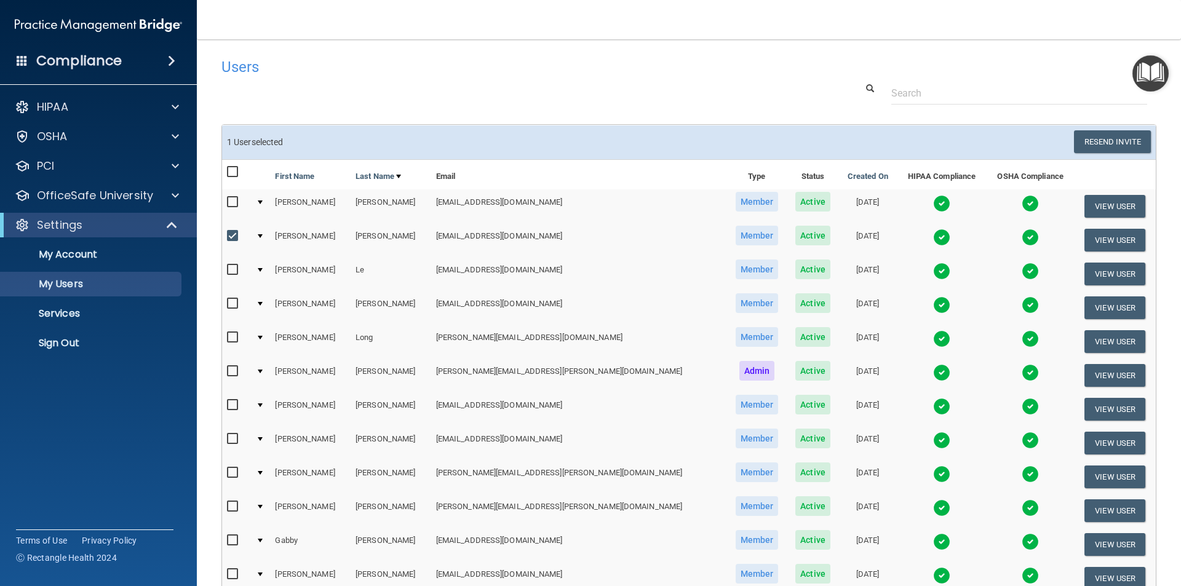
click at [234, 239] on input "checkbox" at bounding box center [234, 236] width 14 height 10
checkbox input "false"
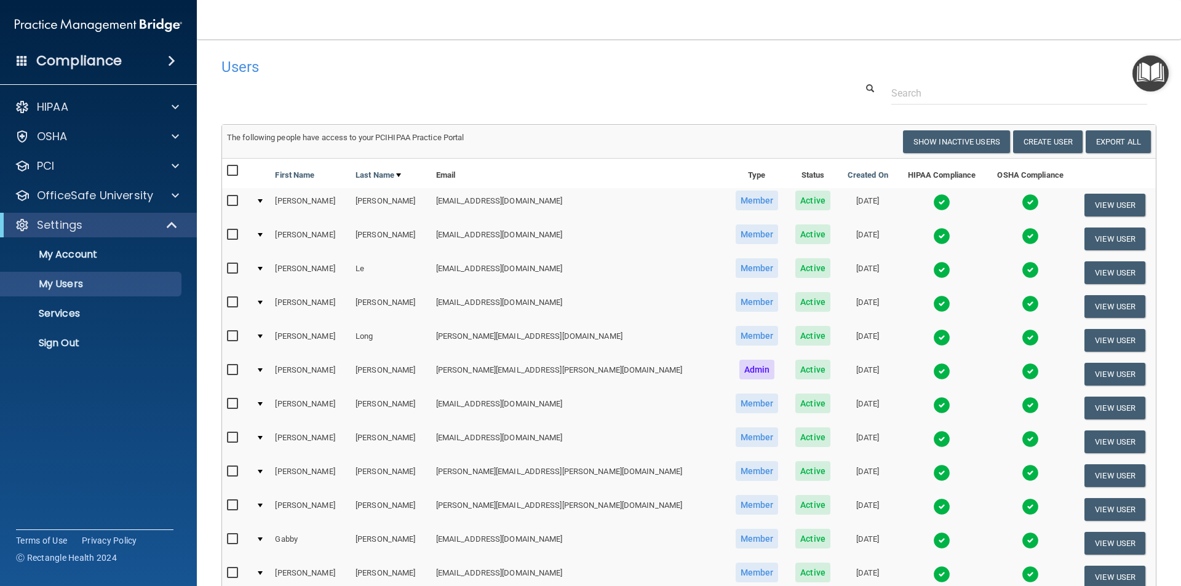
click at [374, 84] on div at bounding box center [689, 93] width 954 height 23
drag, startPoint x: 436, startPoint y: 147, endPoint x: 435, endPoint y: 66, distance: 80.6
click at [435, 66] on h4 "Users" at bounding box center [490, 67] width 538 height 16
click at [77, 345] on p "Sign Out" at bounding box center [92, 343] width 168 height 12
